Goal: Task Accomplishment & Management: Manage account settings

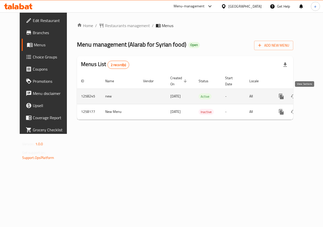
click at [315, 97] on icon "enhanced table" at bounding box center [318, 96] width 6 height 6
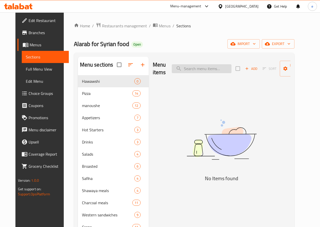
click at [189, 67] on input "search" at bounding box center [202, 68] width 60 height 9
paste input "Margherita pizza"
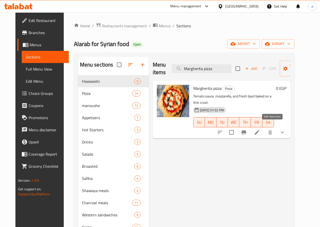
type input "Margherita pizza"
click at [259, 130] on icon at bounding box center [256, 132] width 5 height 5
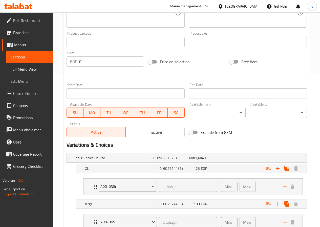
scroll to position [150, 0]
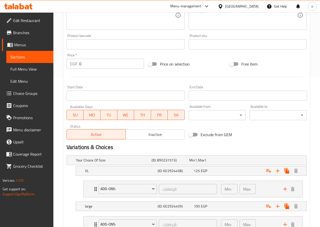
click at [37, 92] on span "Choice Groups" at bounding box center [31, 93] width 36 height 6
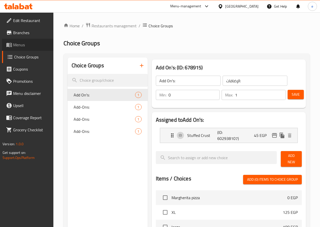
click at [20, 42] on span "Menus" at bounding box center [31, 45] width 36 height 6
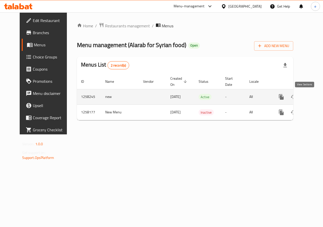
click at [315, 96] on icon "enhanced table" at bounding box center [318, 97] width 6 height 6
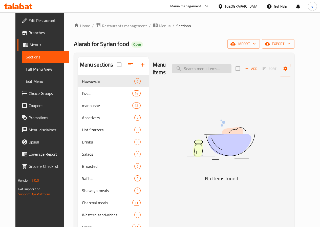
click at [186, 68] on input "search" at bounding box center [202, 68] width 60 height 9
paste input "Margherita pizza"
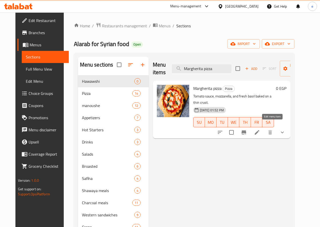
type input "Margherita pizza"
click at [260, 129] on icon at bounding box center [257, 132] width 6 height 6
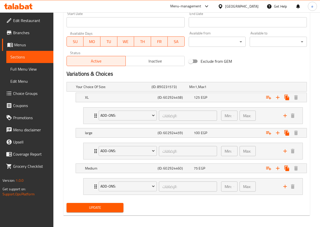
scroll to position [226, 0]
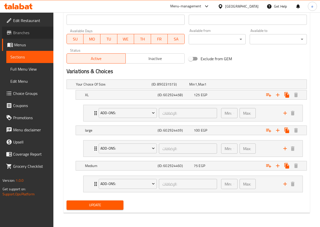
click at [30, 32] on span "Branches" at bounding box center [31, 33] width 36 height 6
